Goal: Task Accomplishment & Management: Use online tool/utility

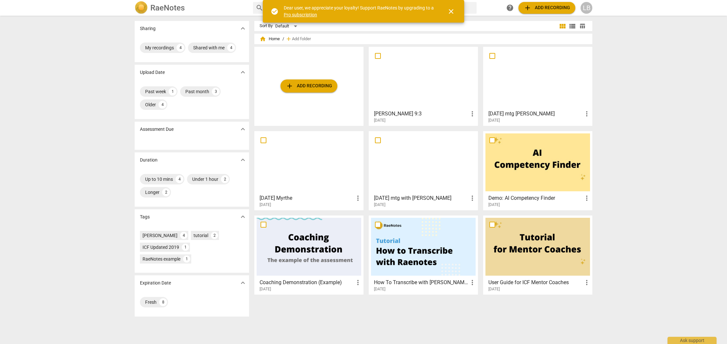
click at [299, 82] on span "add Add recording" at bounding box center [309, 86] width 46 height 8
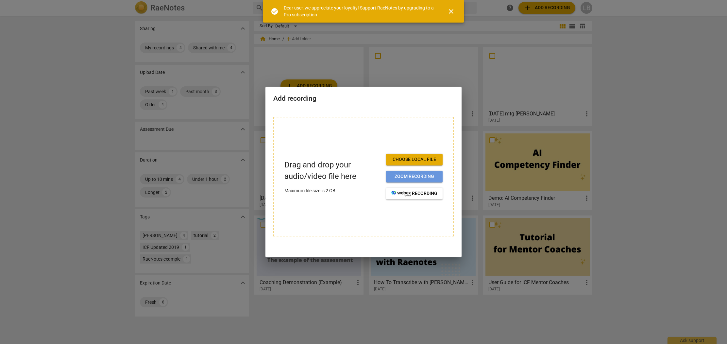
click at [417, 179] on span "Zoom recording" at bounding box center [415, 176] width 46 height 7
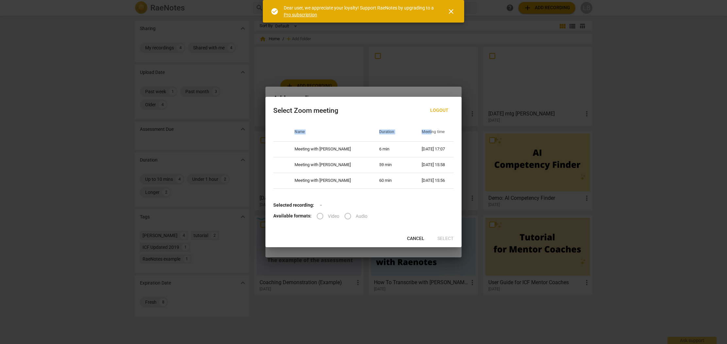
drag, startPoint x: 423, startPoint y: 114, endPoint x: 419, endPoint y: 133, distance: 19.3
click at [419, 133] on div "Select Zoom meeting Logout Name Duration Meeting time Meeting with [PERSON_NAME…" at bounding box center [364, 172] width 196 height 150
click at [390, 108] on div "Select Zoom meeting Logout" at bounding box center [363, 111] width 181 height 12
click at [414, 240] on span "Cancel" at bounding box center [415, 239] width 17 height 7
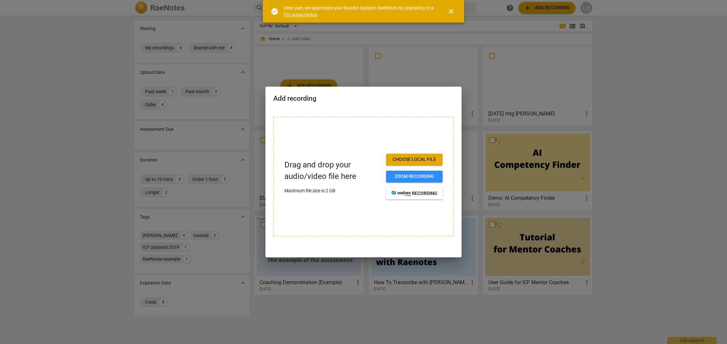
click at [401, 163] on button "Choose local file" at bounding box center [414, 160] width 57 height 12
click at [408, 161] on span "Choose local file" at bounding box center [415, 159] width 46 height 7
click at [307, 57] on div at bounding box center [363, 172] width 727 height 344
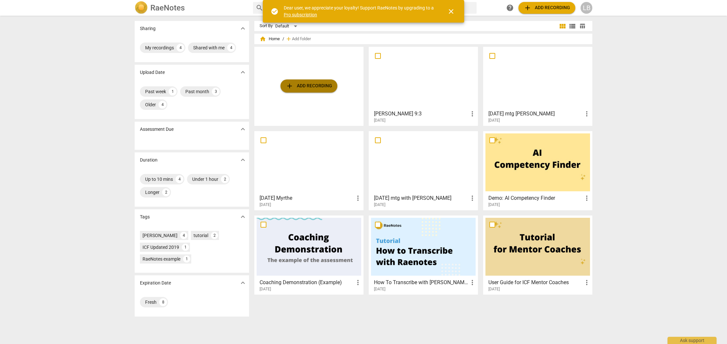
click at [303, 86] on span "add Add recording" at bounding box center [309, 86] width 46 height 8
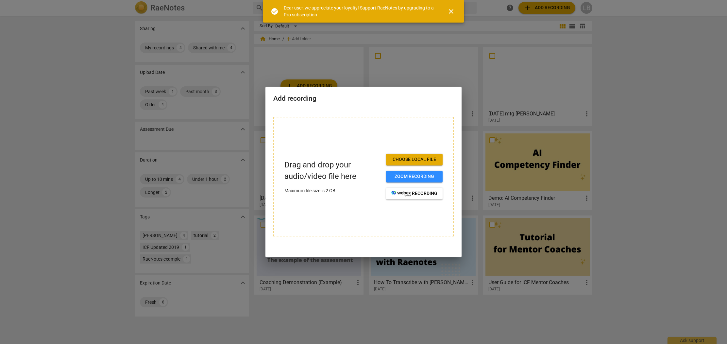
click at [423, 162] on span "Choose local file" at bounding box center [415, 159] width 46 height 7
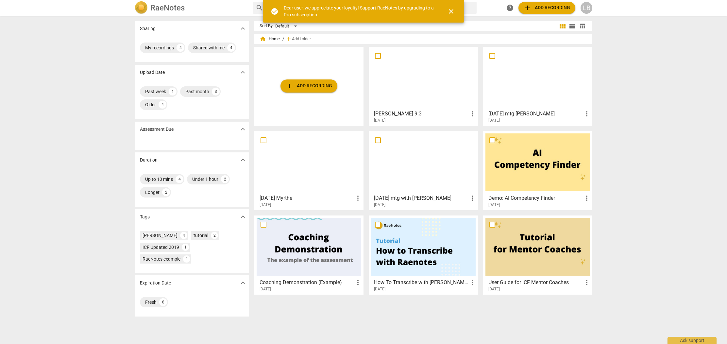
click at [286, 86] on span "add" at bounding box center [290, 86] width 8 height 8
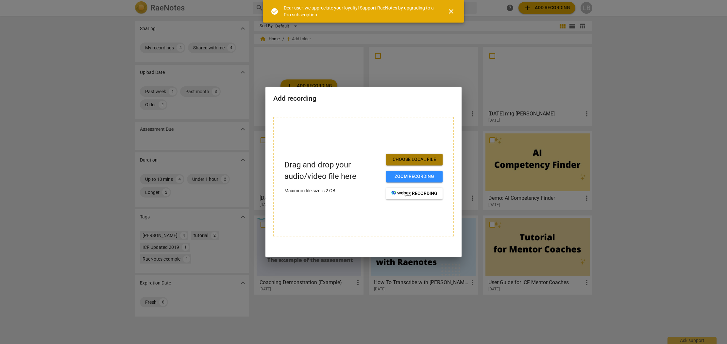
click at [414, 160] on span "Choose local file" at bounding box center [415, 159] width 46 height 7
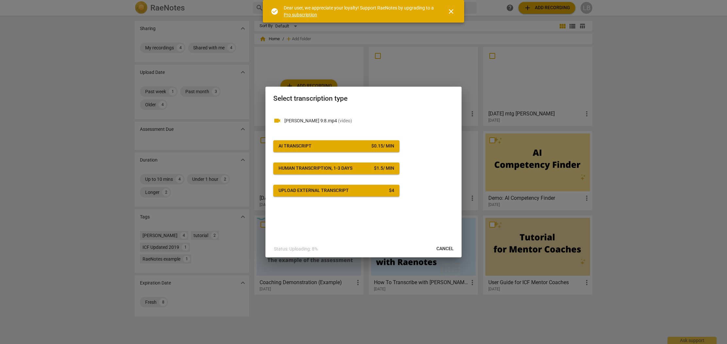
click at [385, 150] on button "AI Transcript $ 0.15 / min" at bounding box center [336, 146] width 126 height 12
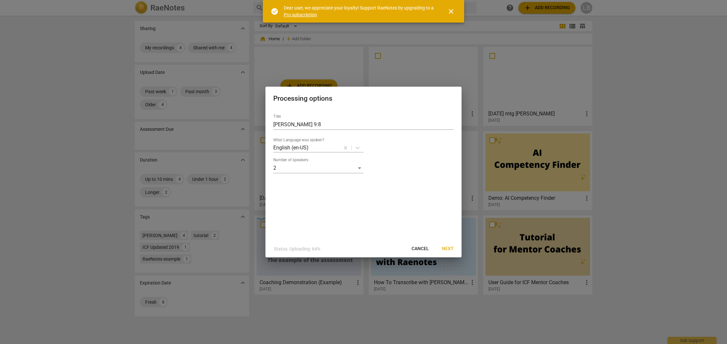
click at [453, 249] on span "Next" at bounding box center [448, 249] width 12 height 7
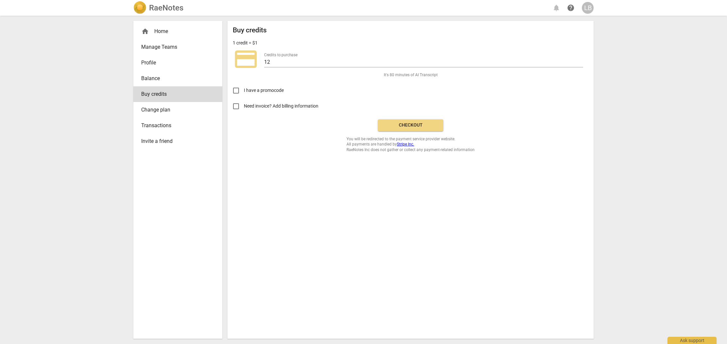
click at [413, 124] on span "Checkout" at bounding box center [410, 125] width 55 height 7
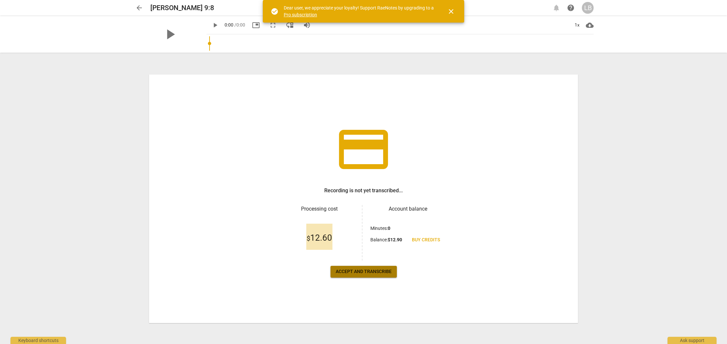
click at [384, 269] on span "Accept and transcribe" at bounding box center [364, 272] width 56 height 7
